Goal: Task Accomplishment & Management: Manage account settings

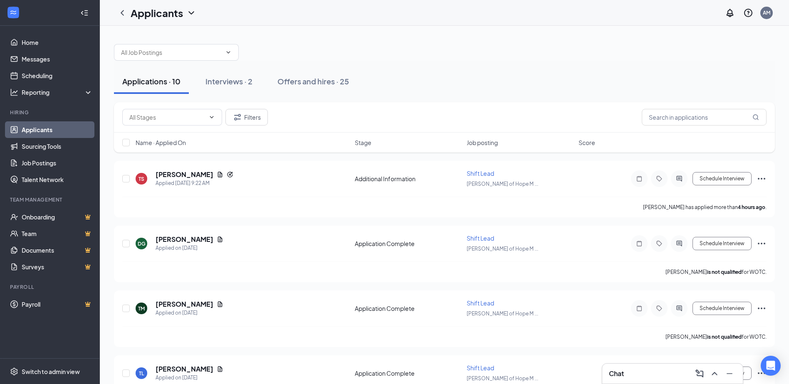
click at [389, 376] on div "Chat" at bounding box center [672, 373] width 127 height 13
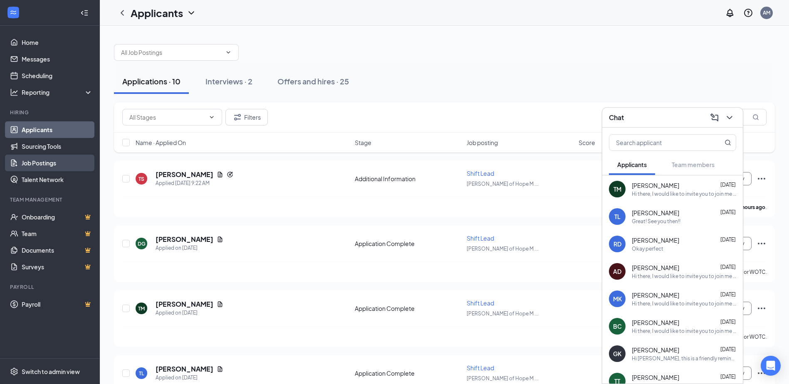
click at [55, 166] on link "Job Postings" at bounding box center [57, 163] width 71 height 17
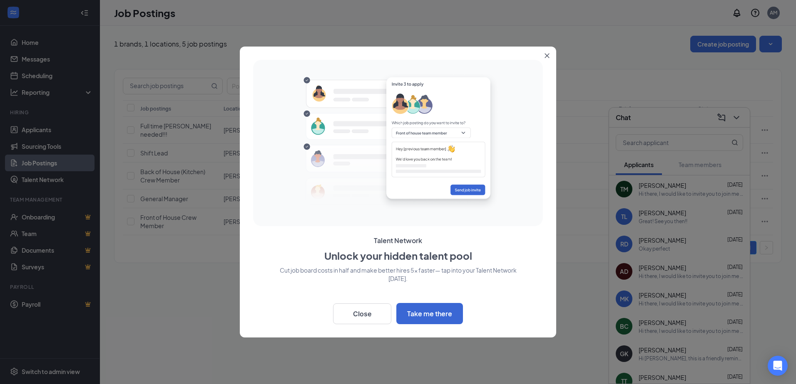
click at [389, 56] on icon "Close" at bounding box center [546, 55] width 5 height 5
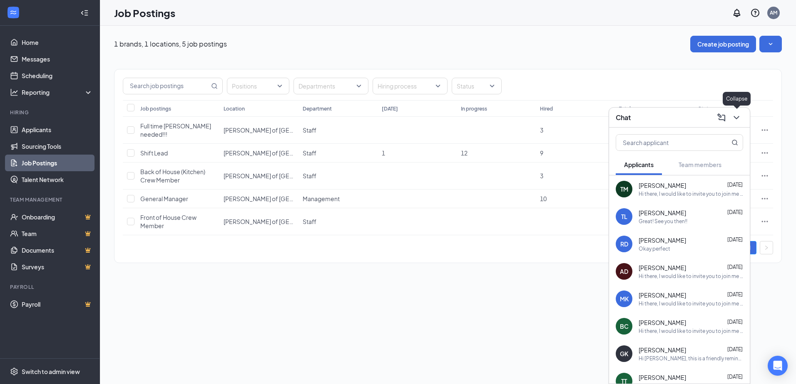
click at [389, 119] on icon "ChevronDown" at bounding box center [736, 118] width 10 height 10
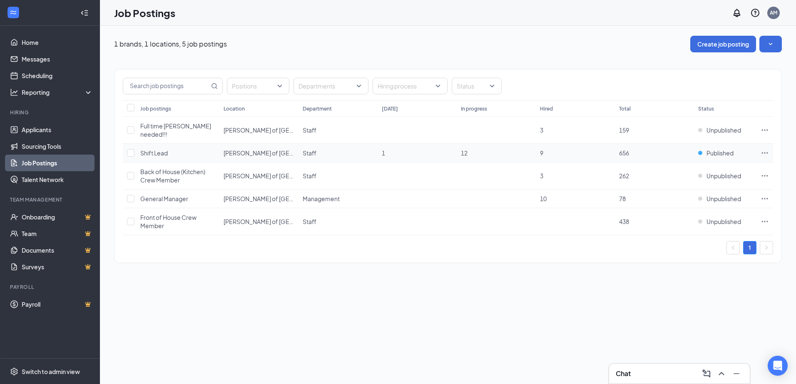
click at [389, 149] on icon "Ellipses" at bounding box center [764, 153] width 8 height 8
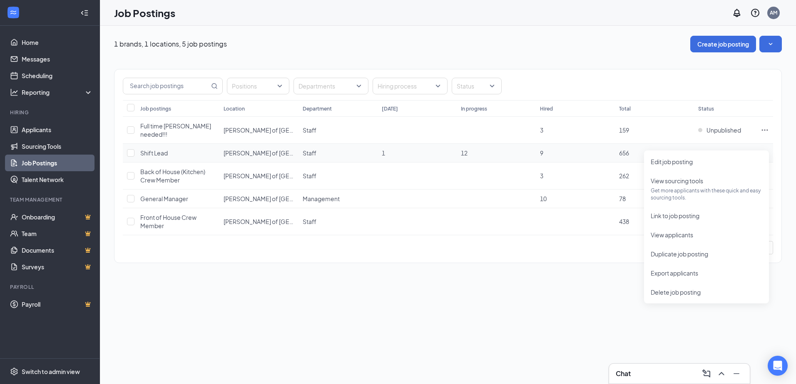
click at [157, 149] on span "Shift Lead" at bounding box center [153, 152] width 27 height 7
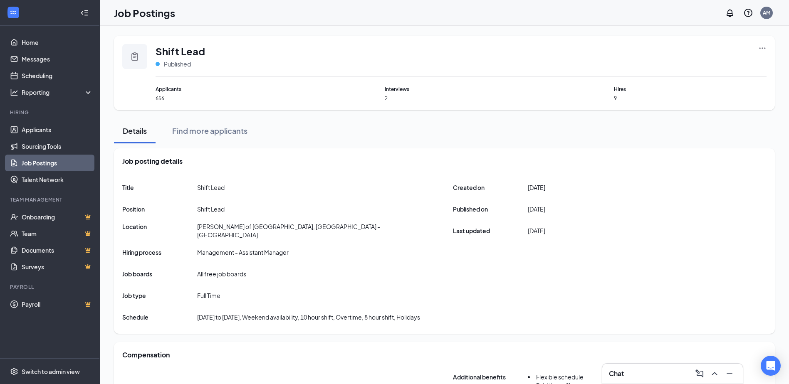
click at [133, 59] on icon "Clipboard" at bounding box center [135, 57] width 10 height 10
click at [31, 168] on link "Job Postings" at bounding box center [57, 163] width 71 height 17
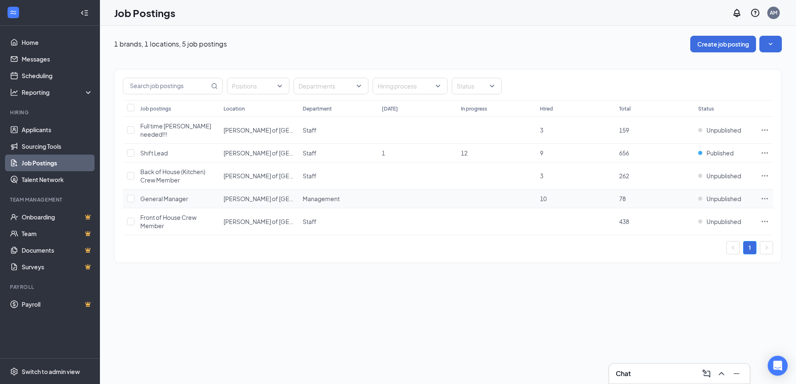
click at [389, 195] on span "78" at bounding box center [622, 198] width 7 height 7
click at [389, 195] on icon "Ellipses" at bounding box center [764, 199] width 8 height 8
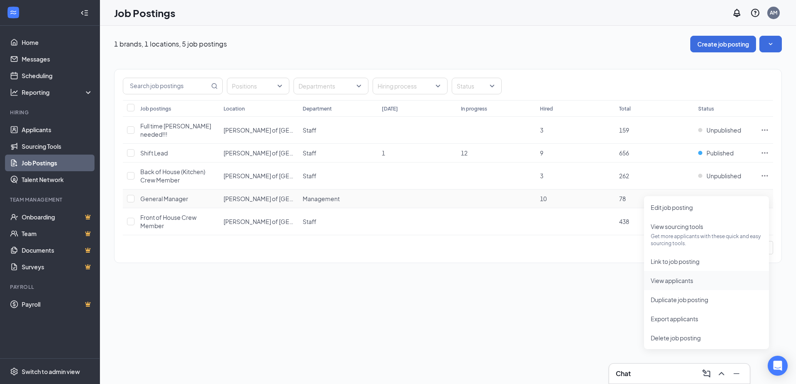
click at [389, 283] on span "View applicants" at bounding box center [706, 280] width 112 height 9
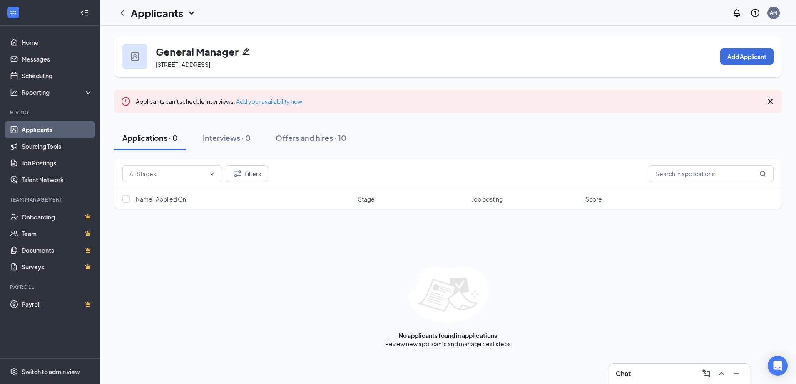
click at [655, 371] on div "Chat" at bounding box center [678, 373] width 127 height 13
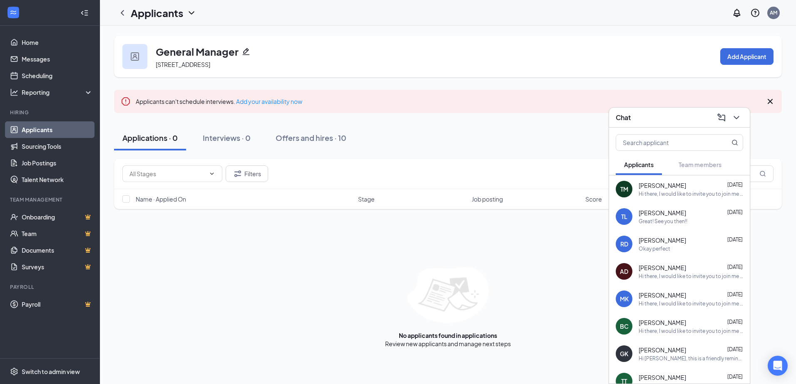
click at [289, 14] on div "Applicants AM" at bounding box center [448, 13] width 696 height 26
